Goal: Find specific page/section: Find specific page/section

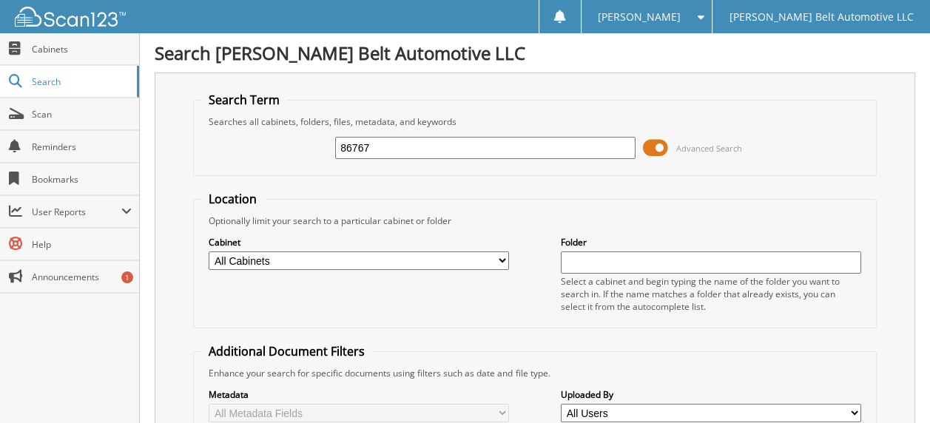
type input "86767"
drag, startPoint x: 376, startPoint y: 148, endPoint x: 316, endPoint y: 141, distance: 61.0
click at [316, 141] on div "86767 Advanced Search" at bounding box center [534, 148] width 666 height 40
type input "msc"
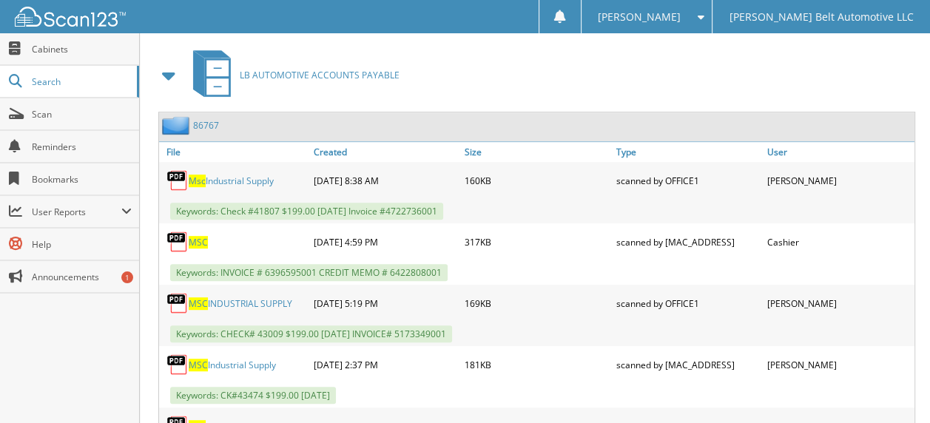
scroll to position [666, 0]
click at [339, 141] on link "Created" at bounding box center [385, 151] width 151 height 20
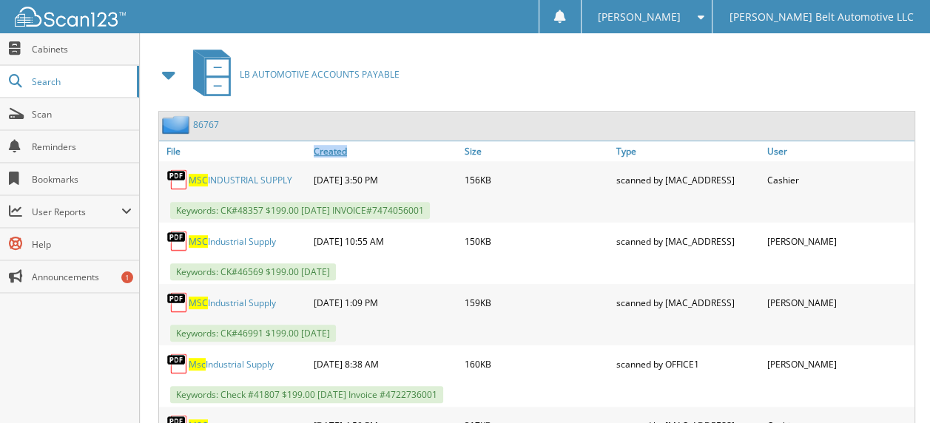
click at [339, 141] on link "Created" at bounding box center [385, 151] width 151 height 20
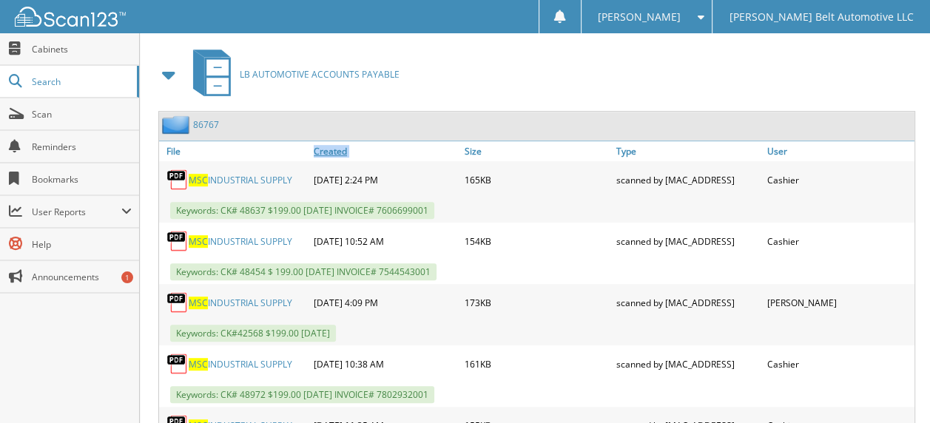
click at [339, 141] on link "Created" at bounding box center [385, 151] width 151 height 20
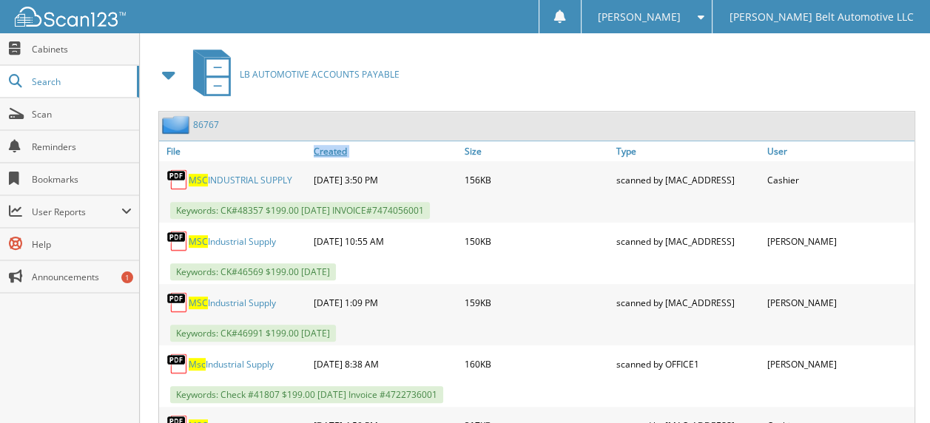
click at [339, 141] on link "Created" at bounding box center [385, 151] width 151 height 20
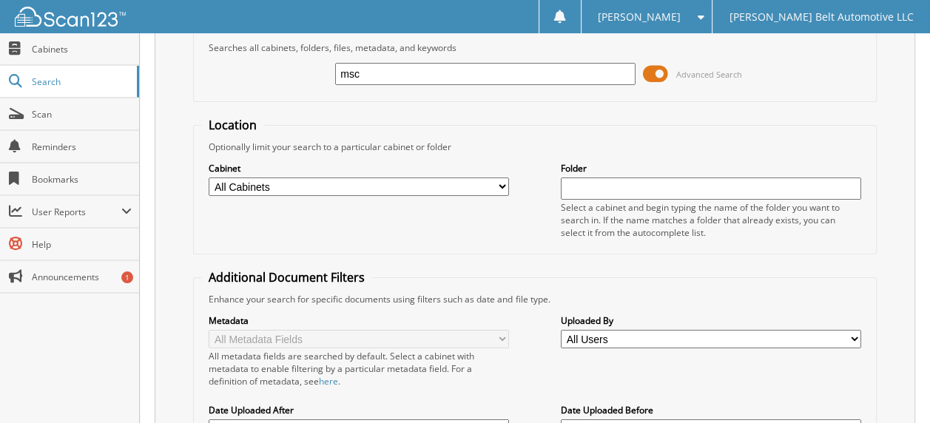
scroll to position [74, 0]
drag, startPoint x: 367, startPoint y: 74, endPoint x: 325, endPoint y: 51, distance: 47.3
click at [325, 51] on fieldset "Search Term Searches all cabinets, folders, files, metadata, and keywords msc A…" at bounding box center [534, 60] width 683 height 84
type input "48790"
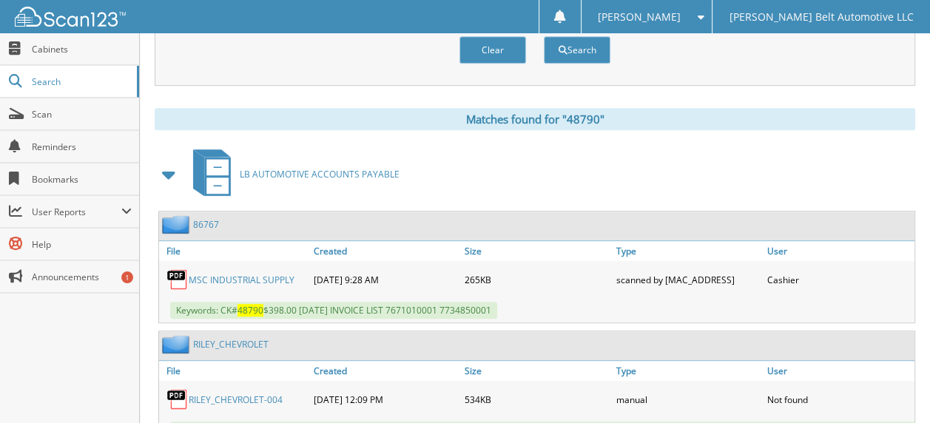
scroll to position [592, 0]
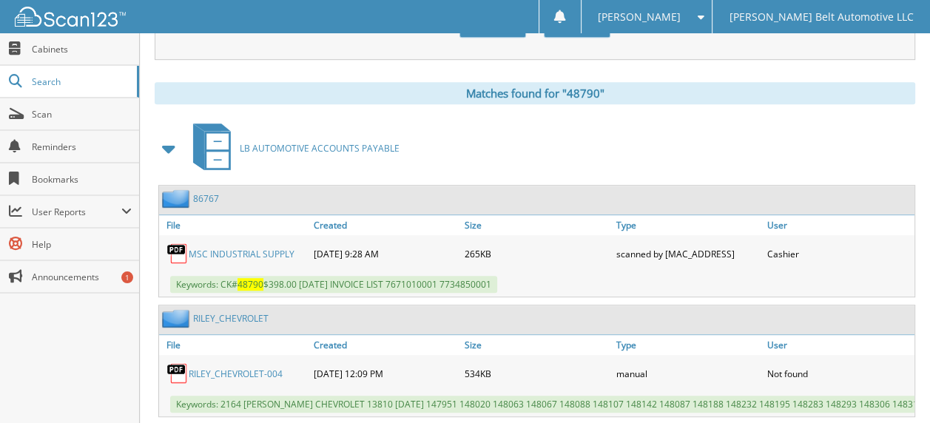
click at [251, 248] on link "MSC INDUSTRIAL SUPPLY" at bounding box center [242, 254] width 106 height 13
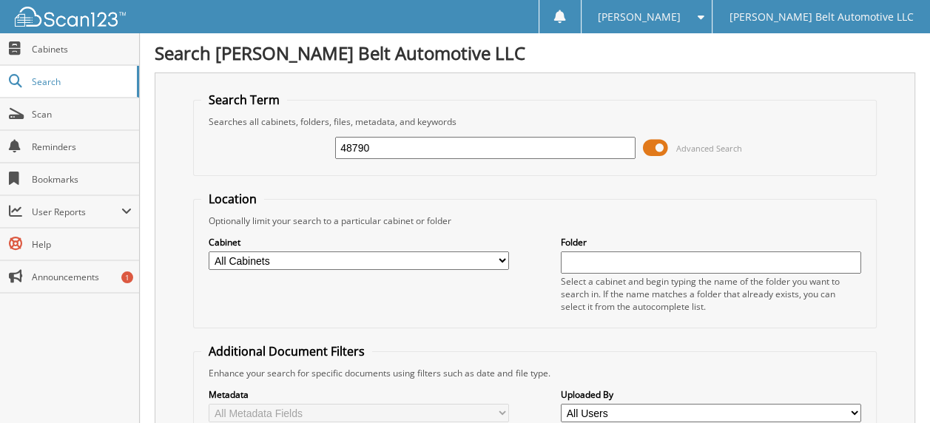
scroll to position [0, 0]
click at [373, 140] on input "48790" at bounding box center [485, 148] width 300 height 22
type input "48839"
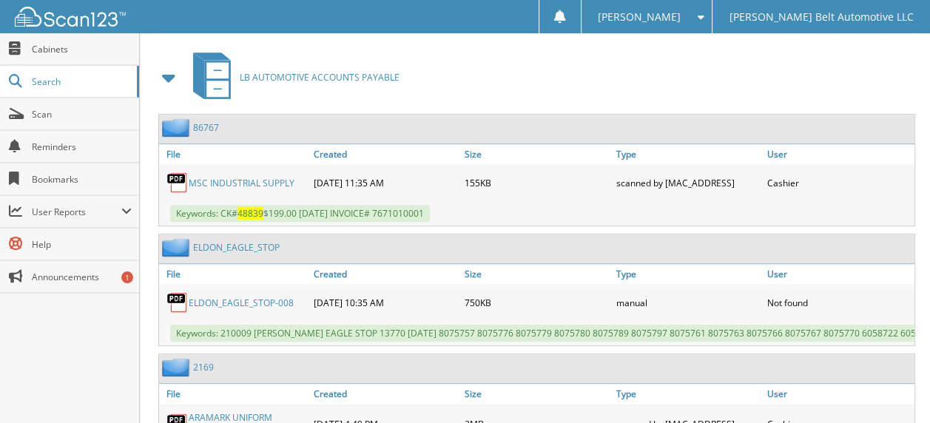
scroll to position [666, 0]
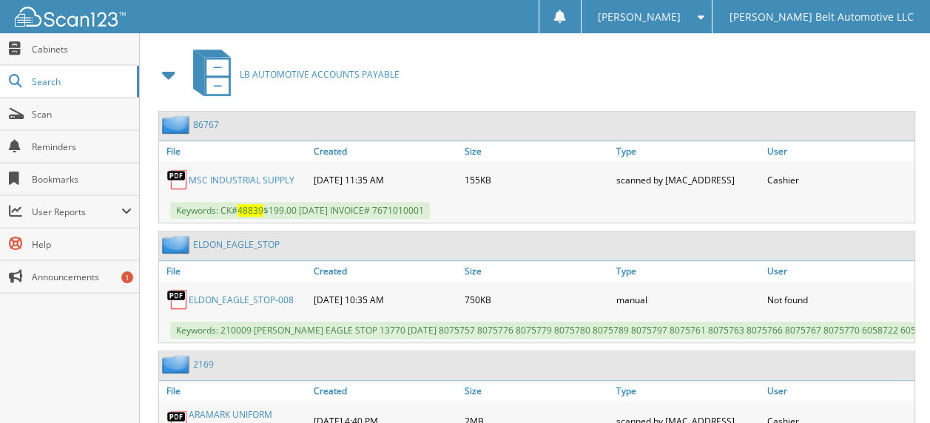
click at [250, 174] on link "MSC INDUSTRIAL SUPPLY" at bounding box center [242, 180] width 106 height 13
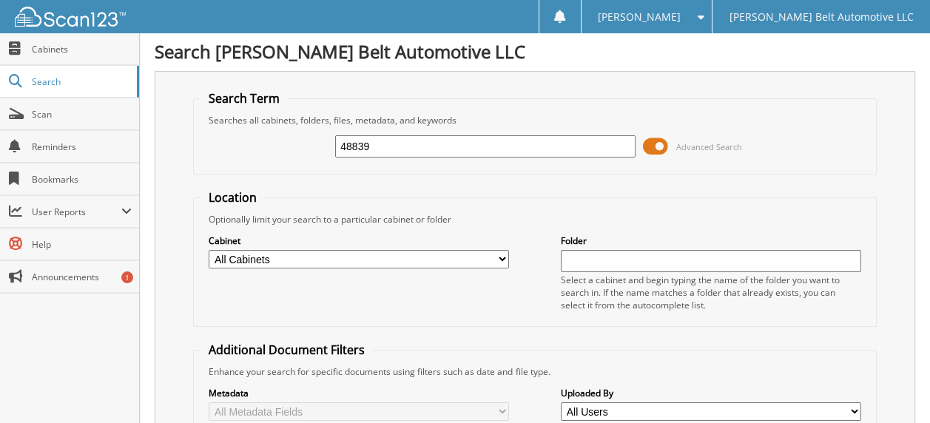
scroll to position [0, 0]
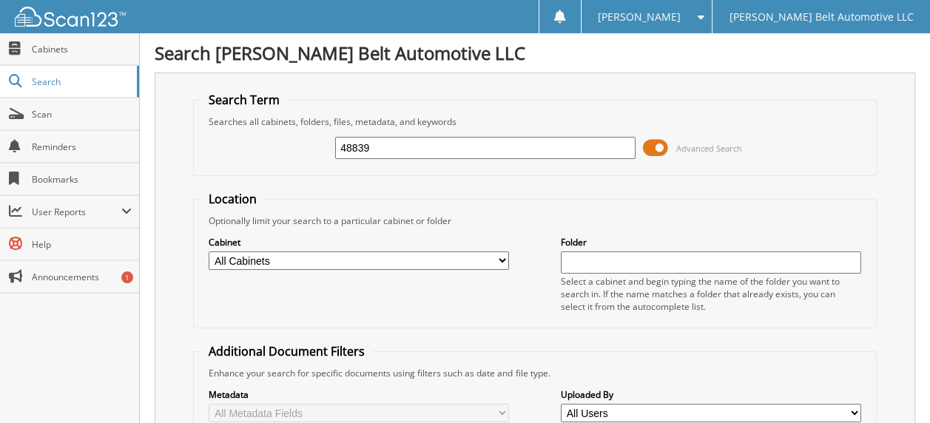
drag, startPoint x: 371, startPoint y: 141, endPoint x: 354, endPoint y: 146, distance: 17.8
click at [354, 146] on input "48839" at bounding box center [485, 148] width 300 height 22
type input "48790"
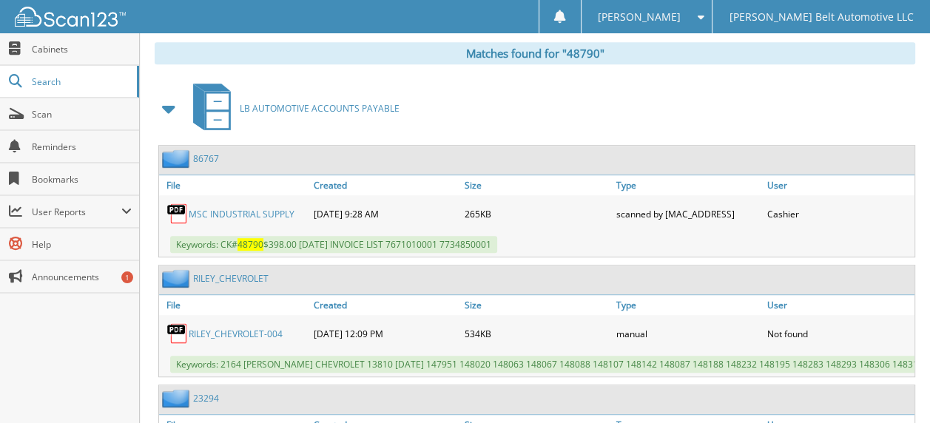
scroll to position [666, 0]
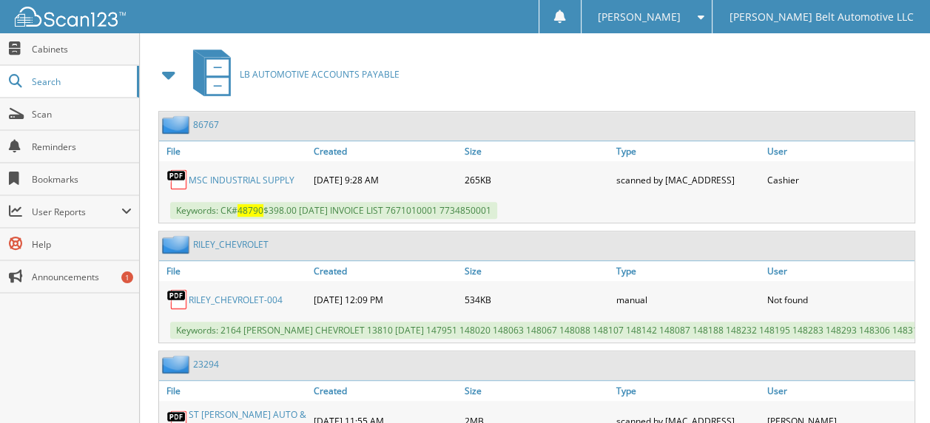
click at [277, 174] on link "MSC INDUSTRIAL SUPPLY" at bounding box center [242, 180] width 106 height 13
click at [251, 174] on link "MSC INDUSTRIAL SUPPLY" at bounding box center [242, 180] width 106 height 13
click at [190, 174] on link "MSC INDUSTRIAL SUPPLY" at bounding box center [242, 180] width 106 height 13
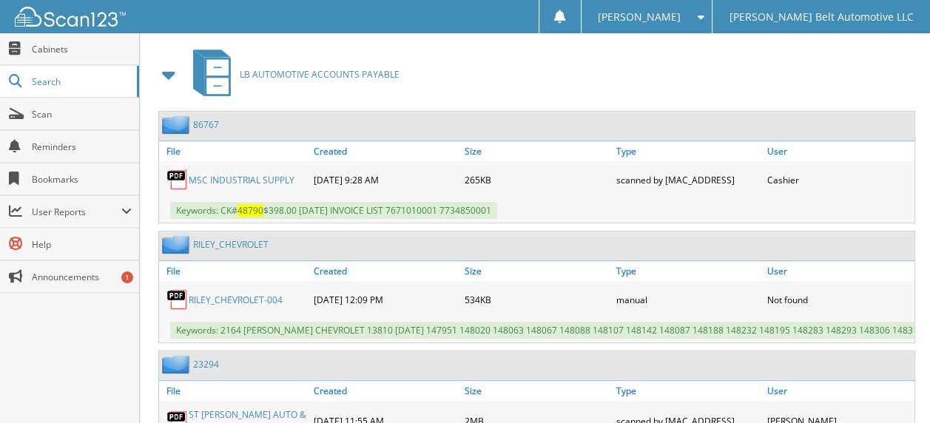
click at [191, 174] on link "MSC INDUSTRIAL SUPPLY" at bounding box center [242, 180] width 106 height 13
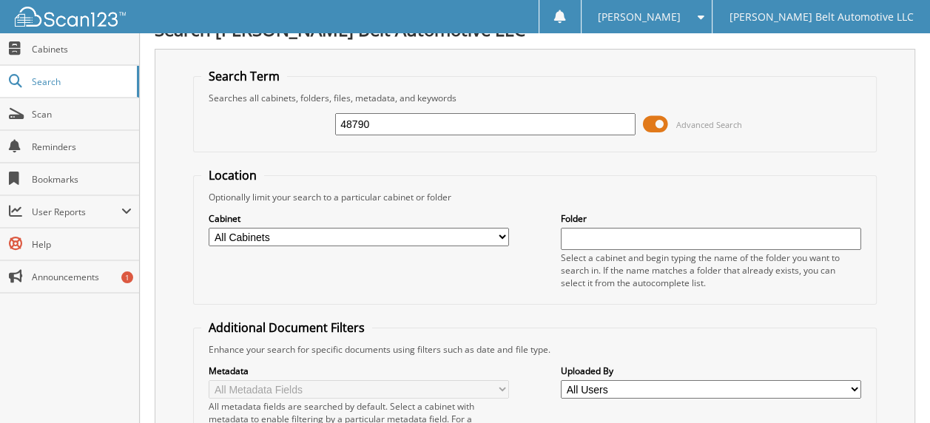
scroll to position [0, 0]
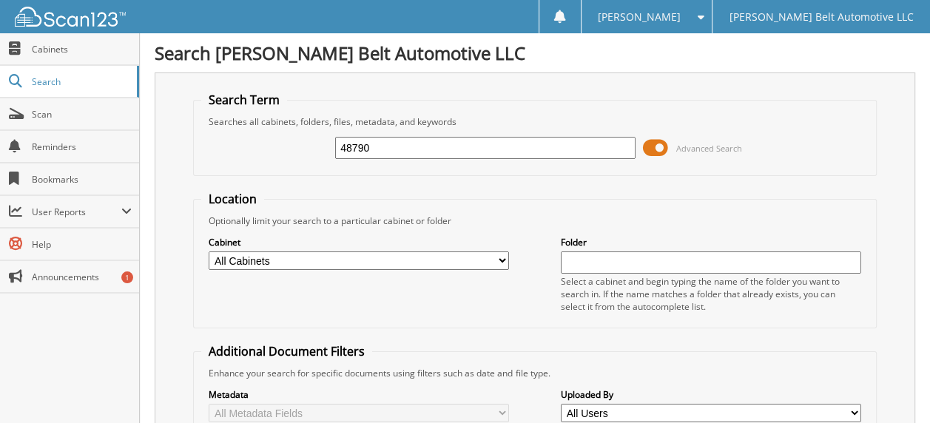
drag, startPoint x: 376, startPoint y: 149, endPoint x: 354, endPoint y: 142, distance: 23.2
click at [354, 142] on input "48790" at bounding box center [485, 148] width 300 height 22
type input "48454"
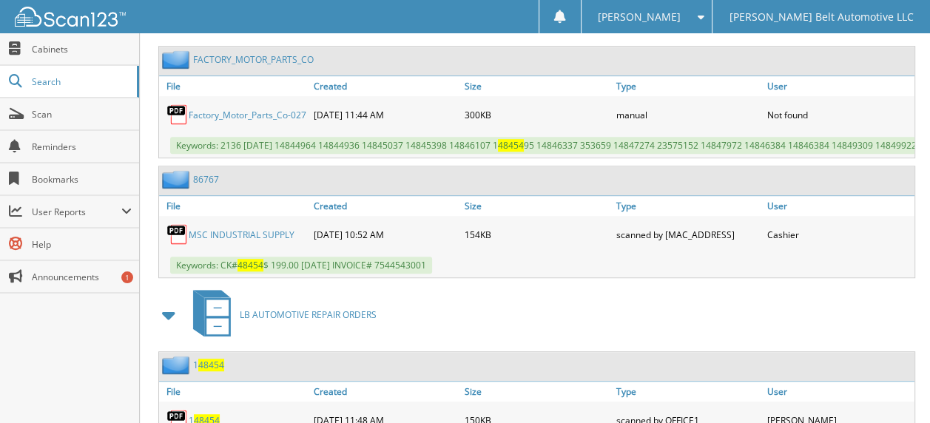
scroll to position [740, 0]
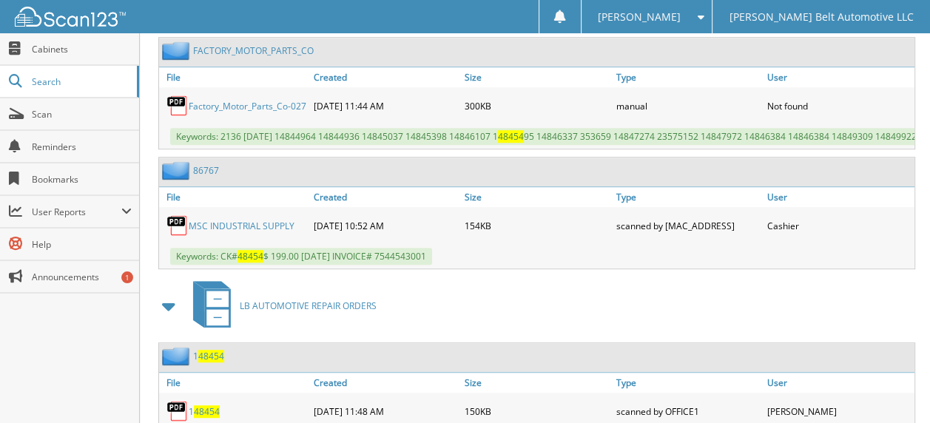
click at [237, 220] on link "MSC INDUSTRIAL SUPPLY" at bounding box center [242, 226] width 106 height 13
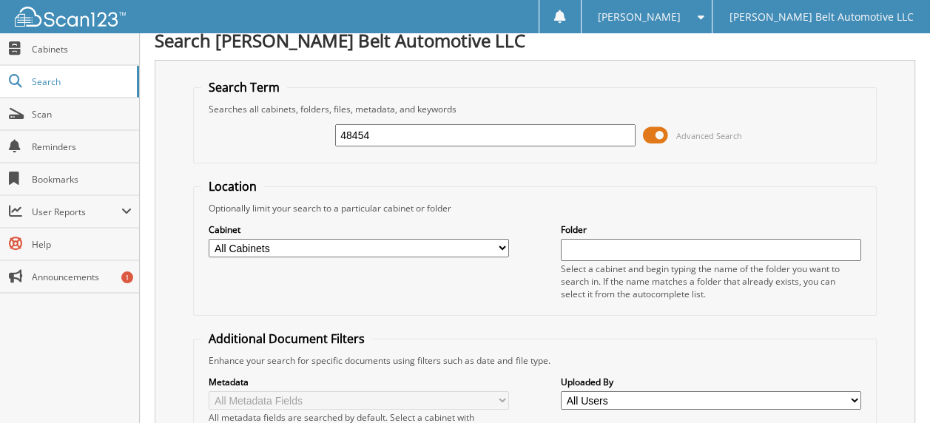
scroll to position [0, 0]
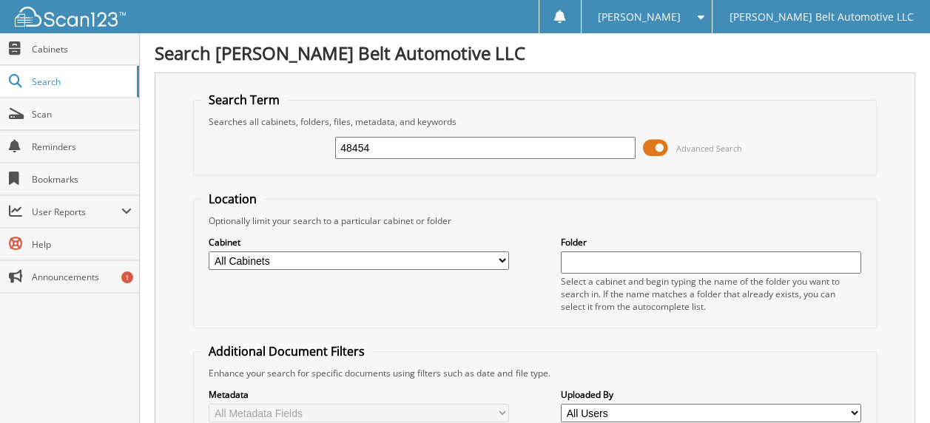
drag, startPoint x: 389, startPoint y: 148, endPoint x: 314, endPoint y: 146, distance: 74.7
click at [314, 146] on div "48454 Advanced Search" at bounding box center [534, 148] width 666 height 40
type input "48637"
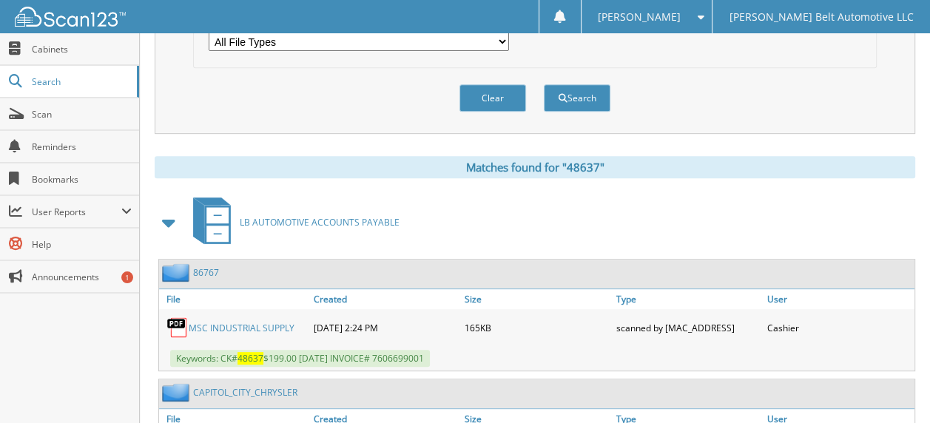
scroll to position [592, 0]
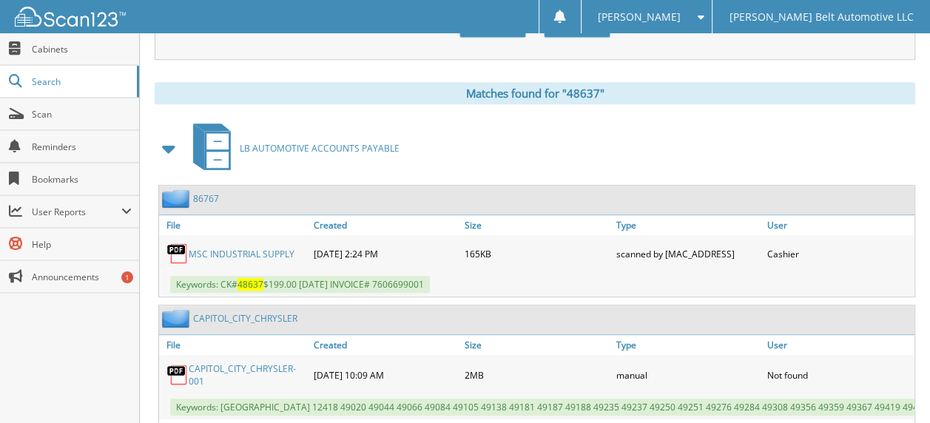
click at [231, 248] on link "MSC INDUSTRIAL SUPPLY" at bounding box center [242, 254] width 106 height 13
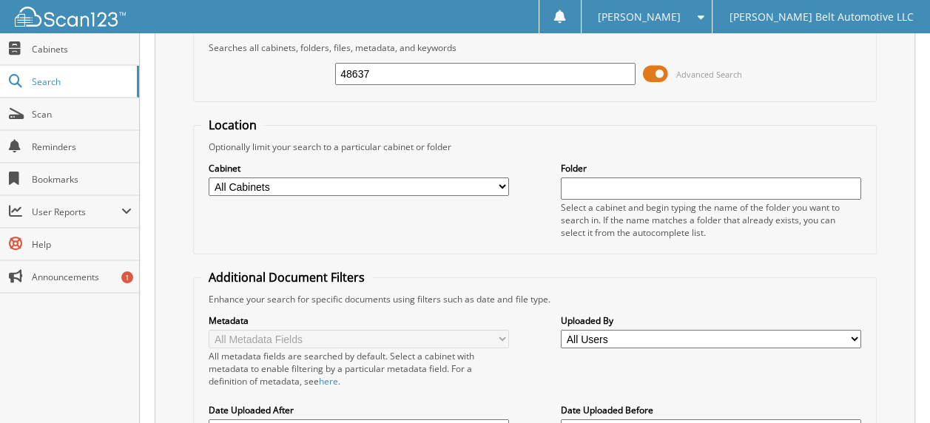
scroll to position [0, 0]
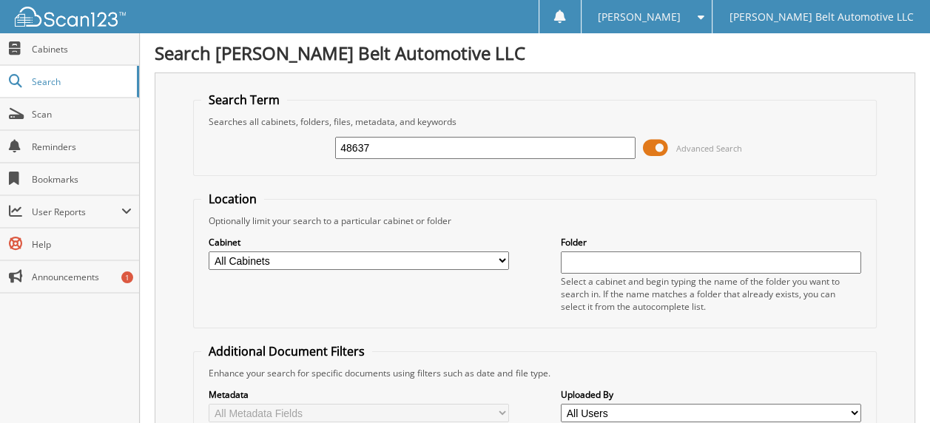
drag, startPoint x: 354, startPoint y: 145, endPoint x: 417, endPoint y: 145, distance: 62.9
click at [417, 145] on input "48637" at bounding box center [485, 148] width 300 height 22
type input "48790"
click at [376, 146] on input "48790" at bounding box center [485, 148] width 300 height 22
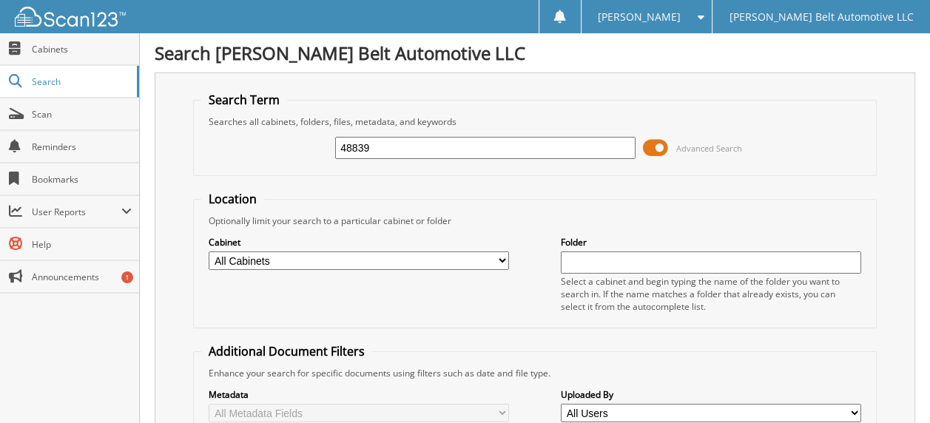
type input "48839"
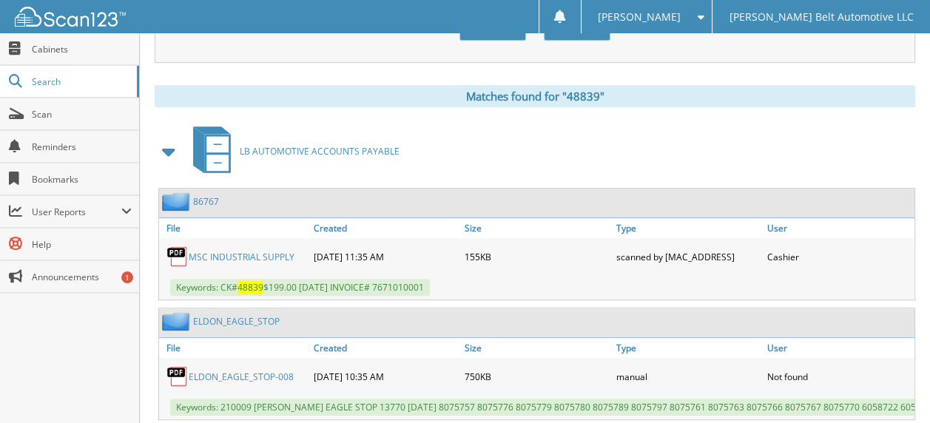
scroll to position [592, 0]
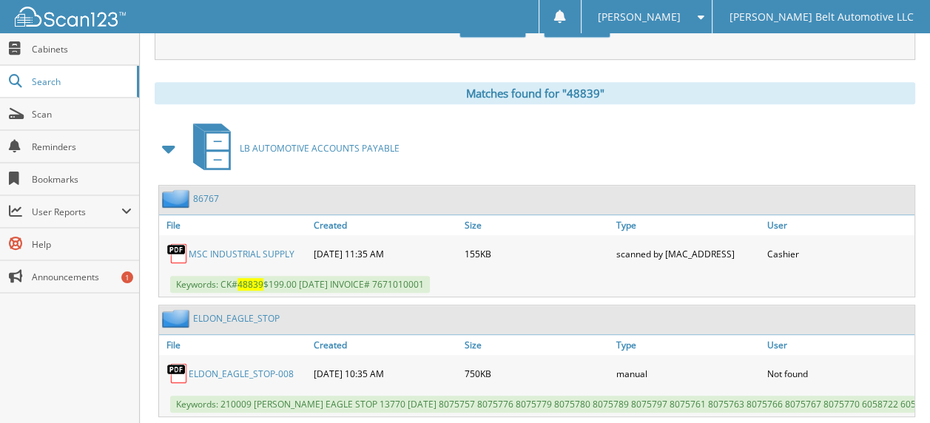
click at [239, 248] on link "MSC INDUSTRIAL SUPPLY" at bounding box center [242, 254] width 106 height 13
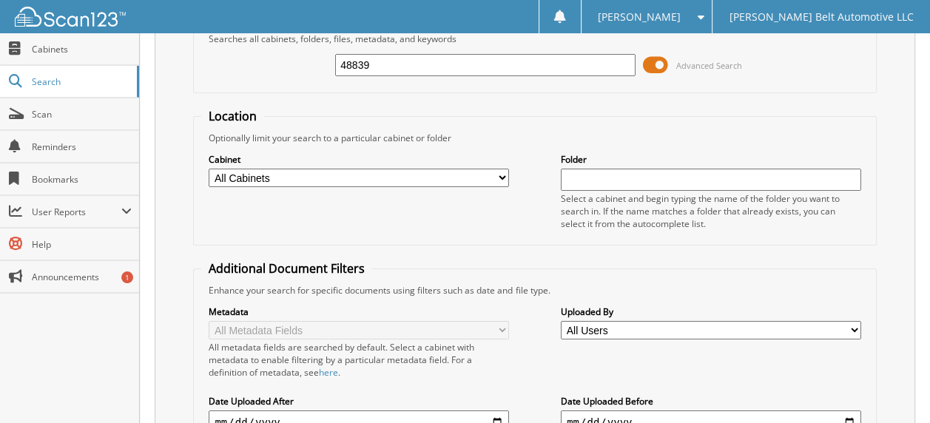
scroll to position [0, 0]
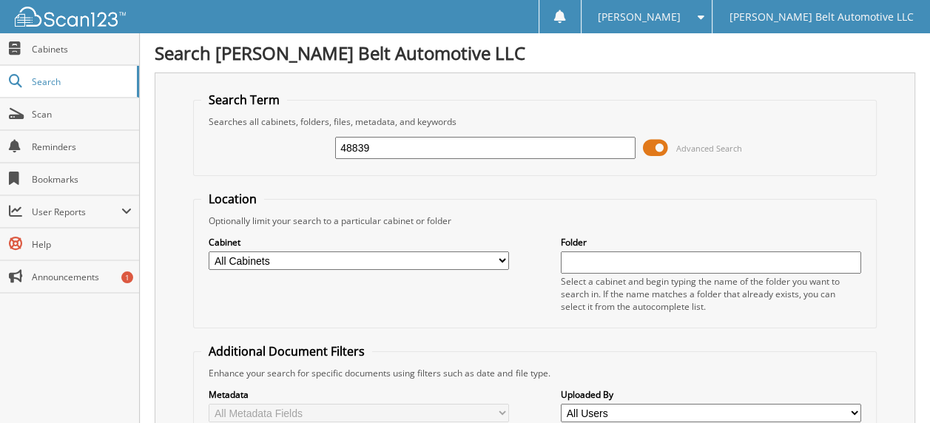
click at [376, 139] on input "48839" at bounding box center [485, 148] width 300 height 22
type input "48972"
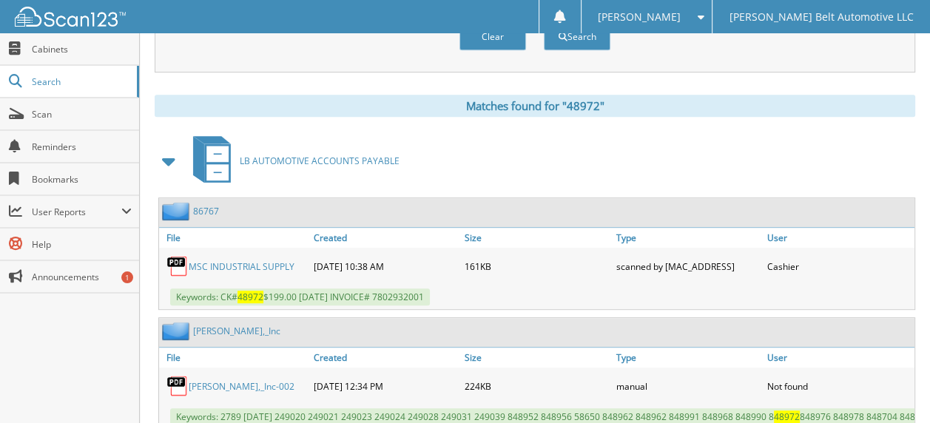
scroll to position [592, 0]
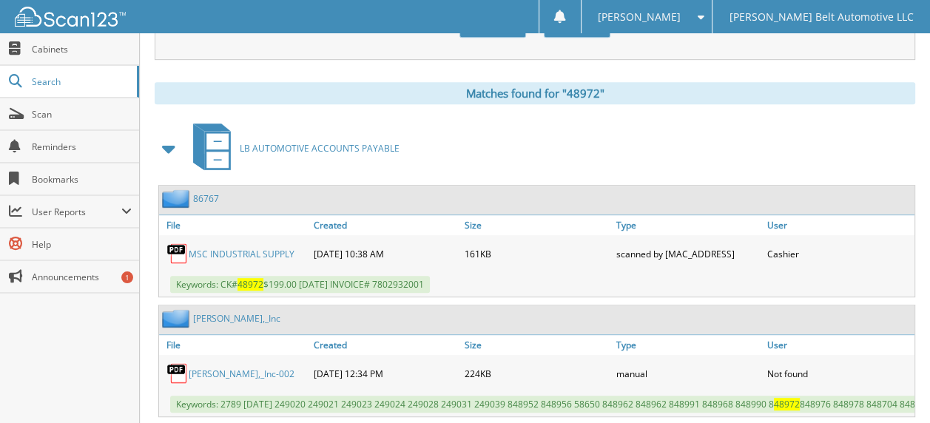
click at [261, 248] on link "MSC INDUSTRIAL SUPPLY" at bounding box center [242, 254] width 106 height 13
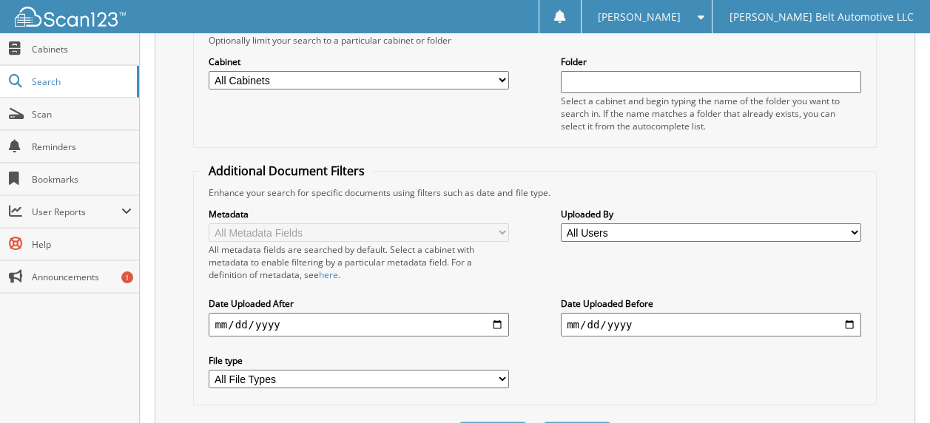
scroll to position [0, 0]
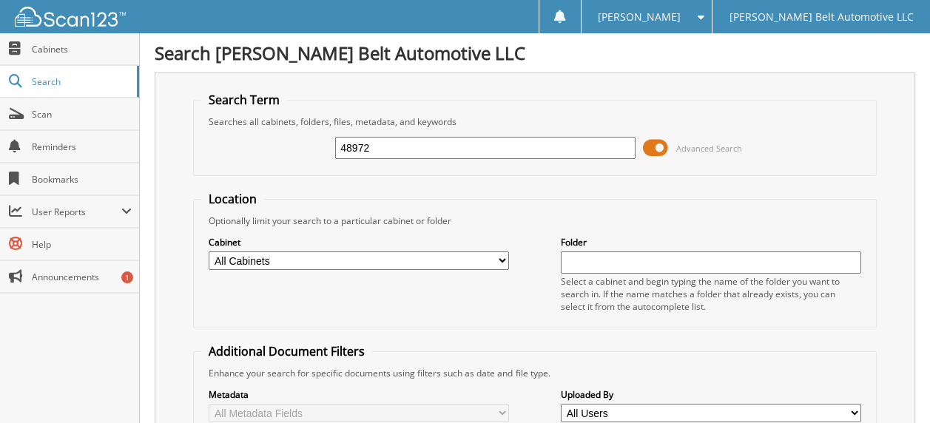
drag, startPoint x: 371, startPoint y: 141, endPoint x: 354, endPoint y: 139, distance: 17.9
click at [354, 139] on input "48972" at bounding box center [485, 148] width 300 height 22
click at [390, 139] on input "48972" at bounding box center [485, 148] width 300 height 22
drag, startPoint x: 351, startPoint y: 145, endPoint x: 373, endPoint y: 145, distance: 22.9
click at [373, 145] on input "48972" at bounding box center [485, 148] width 300 height 22
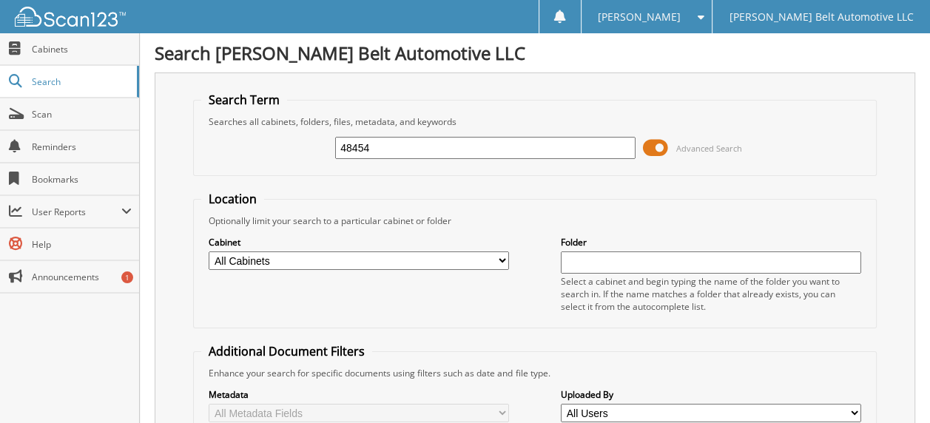
type input "48454"
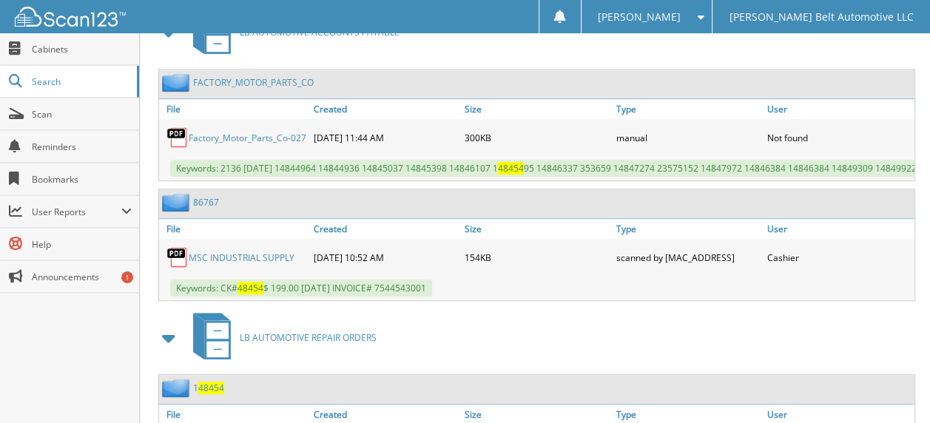
scroll to position [740, 0]
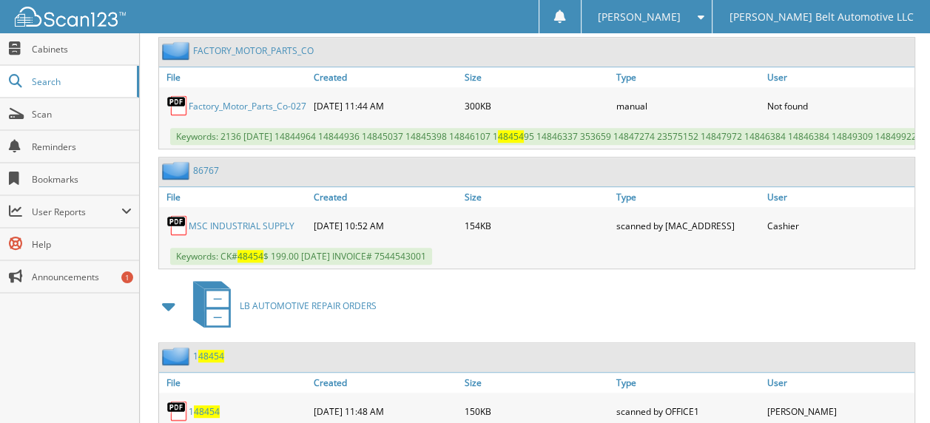
click at [251, 220] on link "MSC INDUSTRIAL SUPPLY" at bounding box center [242, 226] width 106 height 13
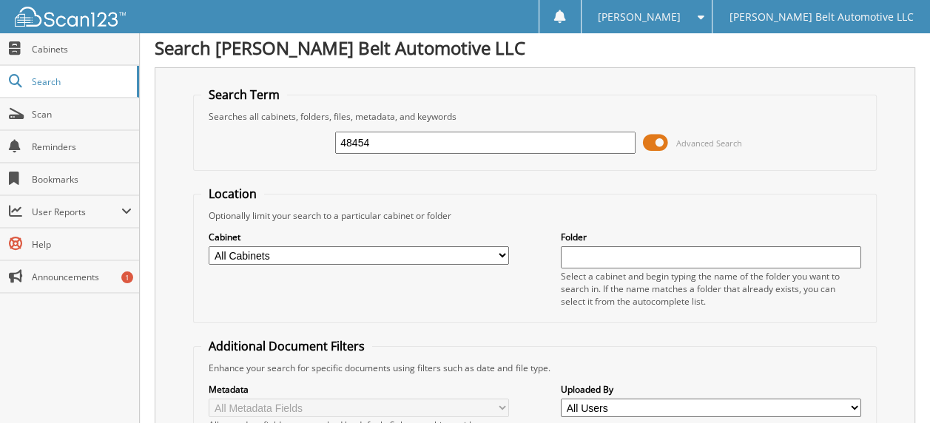
scroll to position [0, 0]
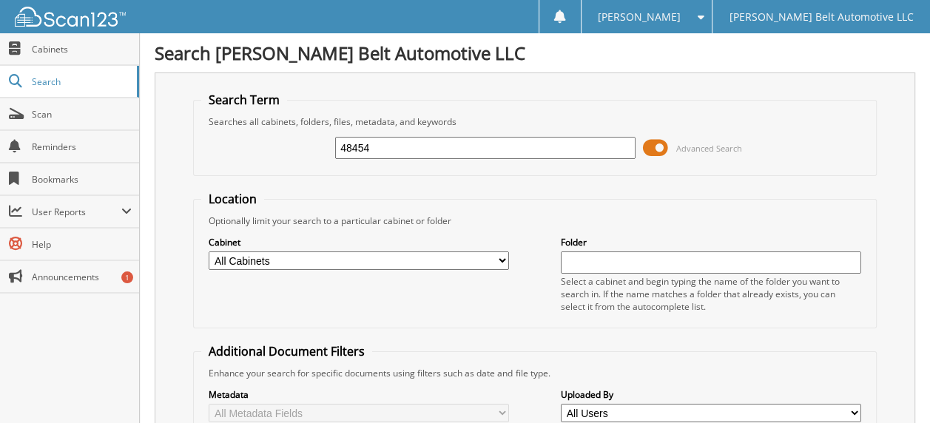
drag, startPoint x: 354, startPoint y: 151, endPoint x: 389, endPoint y: 150, distance: 35.5
click at [389, 150] on input "48454" at bounding box center [485, 148] width 300 height 22
type input "48972"
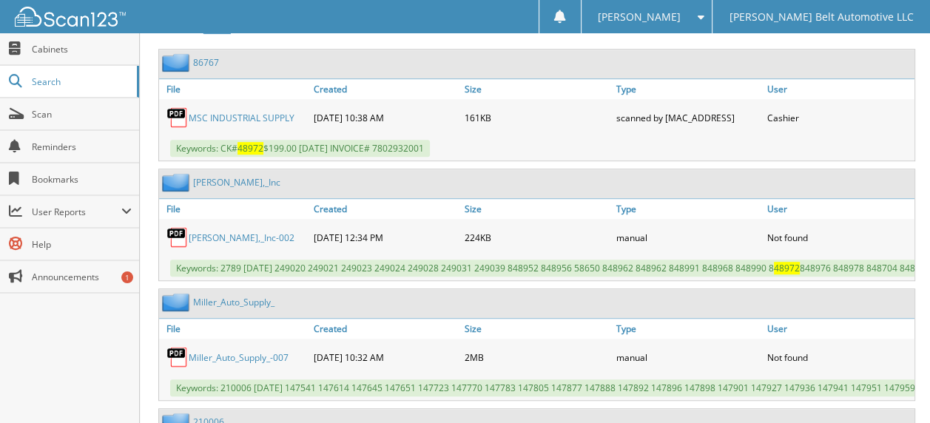
scroll to position [740, 0]
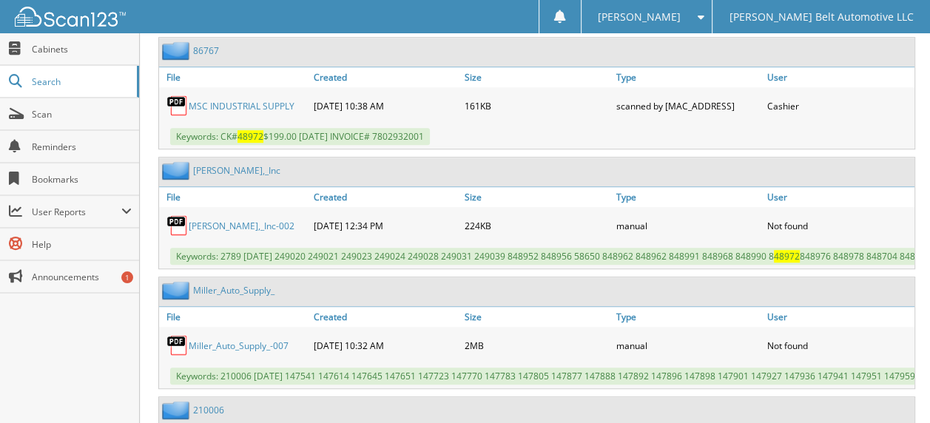
click at [257, 100] on link "MSC INDUSTRIAL SUPPLY" at bounding box center [242, 106] width 106 height 13
click at [252, 100] on link "MSC INDUSTRIAL SUPPLY" at bounding box center [242, 106] width 106 height 13
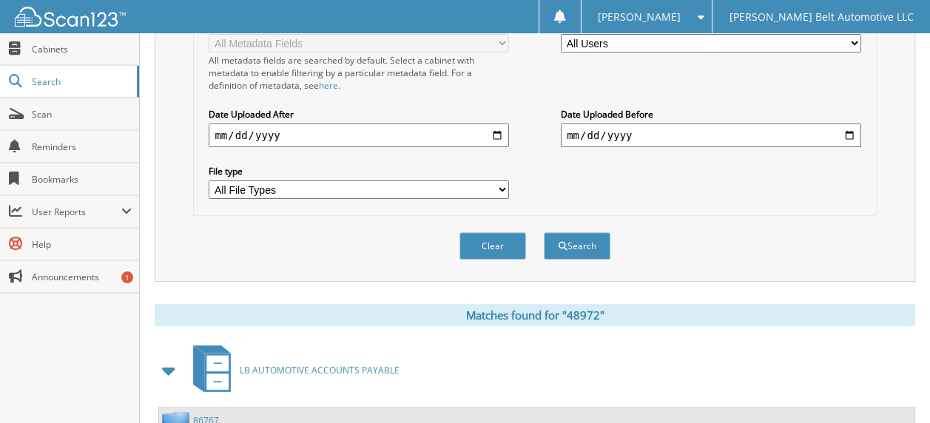
scroll to position [0, 0]
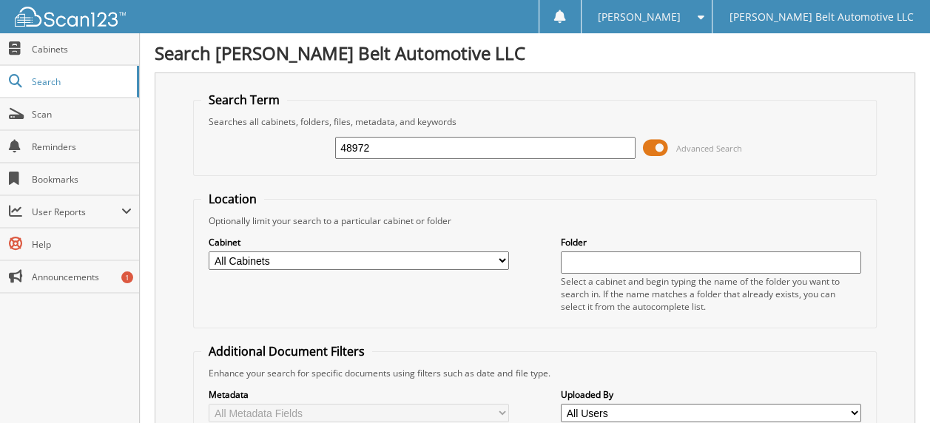
drag, startPoint x: 385, startPoint y: 149, endPoint x: 290, endPoint y: 141, distance: 95.0
click at [290, 141] on div "48972 Advanced Search" at bounding box center [534, 148] width 666 height 40
click at [396, 148] on input "48972" at bounding box center [485, 148] width 300 height 22
drag, startPoint x: 396, startPoint y: 148, endPoint x: 308, endPoint y: 144, distance: 87.3
click at [308, 144] on div "48972 Advanced Search" at bounding box center [534, 148] width 666 height 40
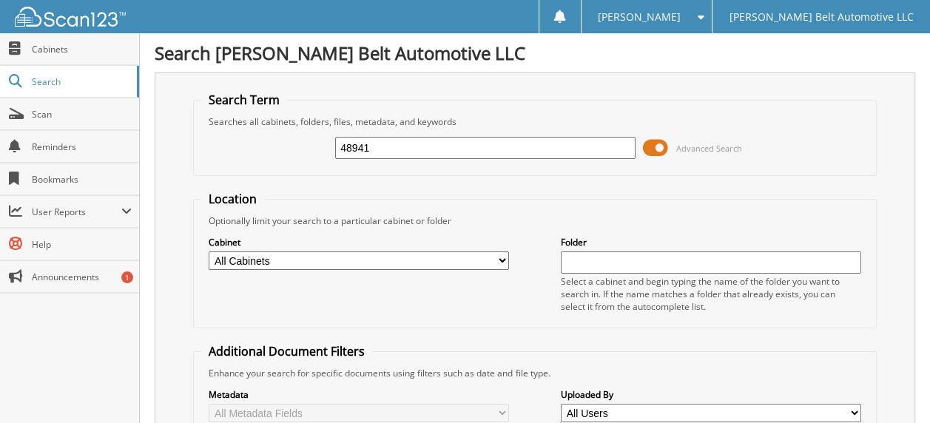
type input "48941"
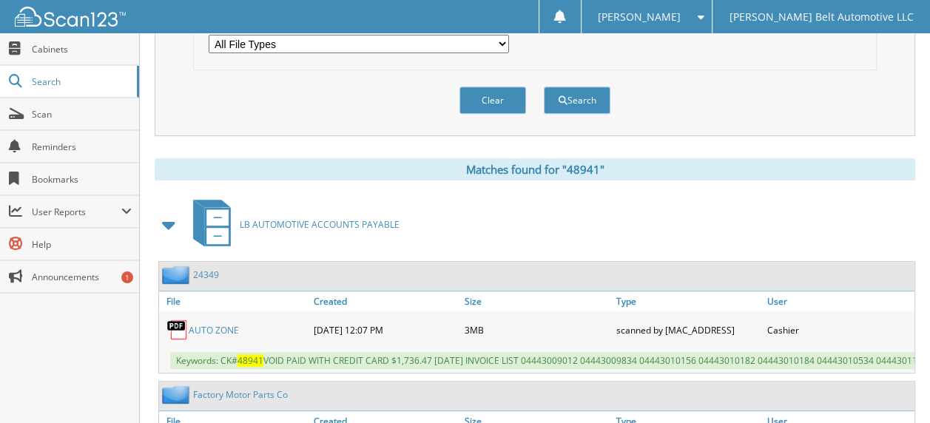
scroll to position [592, 0]
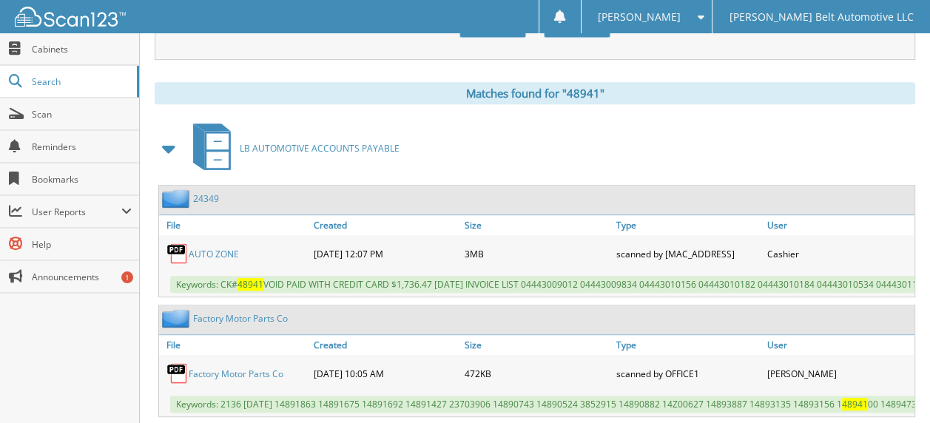
click at [213, 248] on link "AUTO ZONE" at bounding box center [214, 254] width 50 height 13
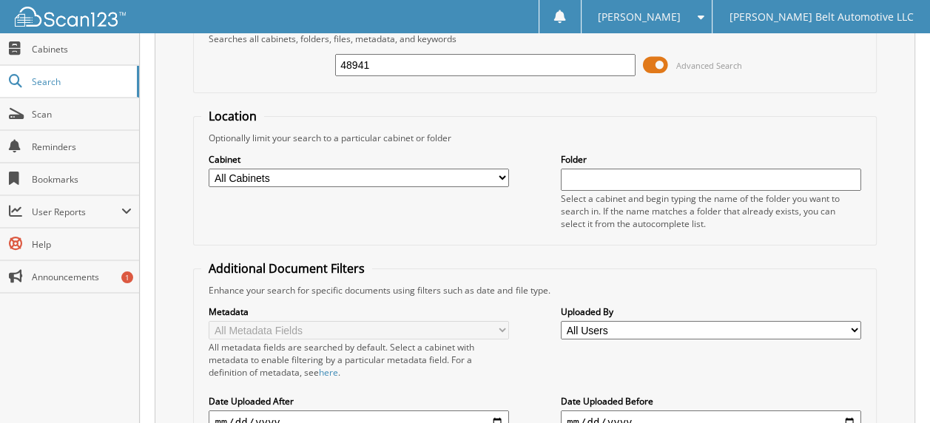
scroll to position [0, 0]
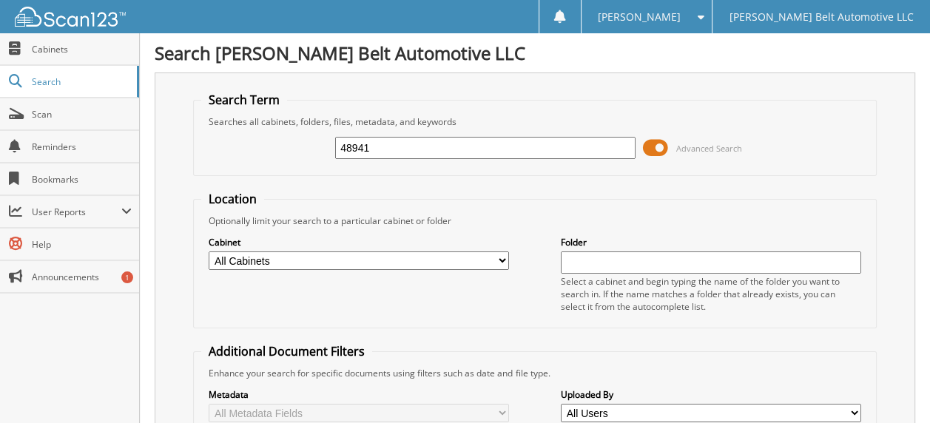
drag, startPoint x: 382, startPoint y: 146, endPoint x: 294, endPoint y: 137, distance: 88.5
click at [294, 137] on div "48941 Advanced Search" at bounding box center [534, 148] width 666 height 40
type input "tr"
